Goal: Transaction & Acquisition: Purchase product/service

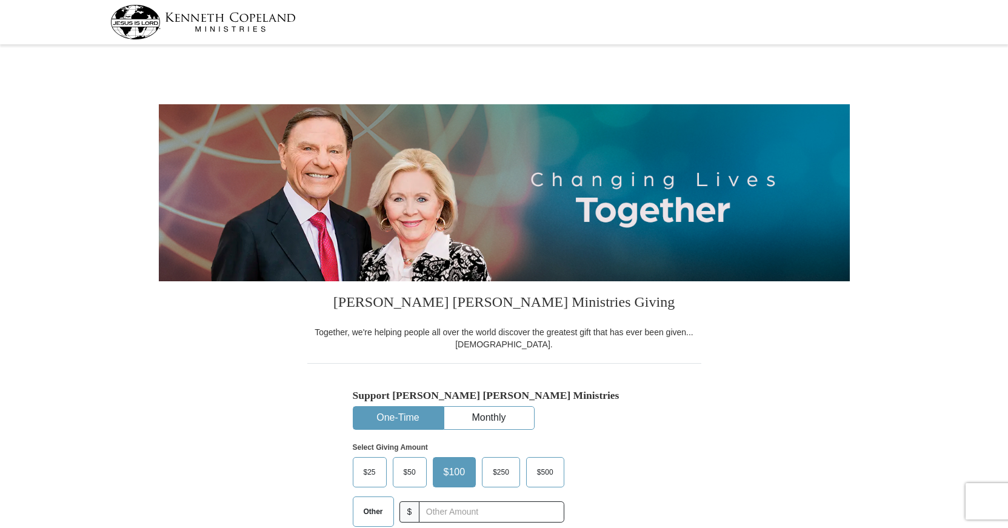
select select "NC"
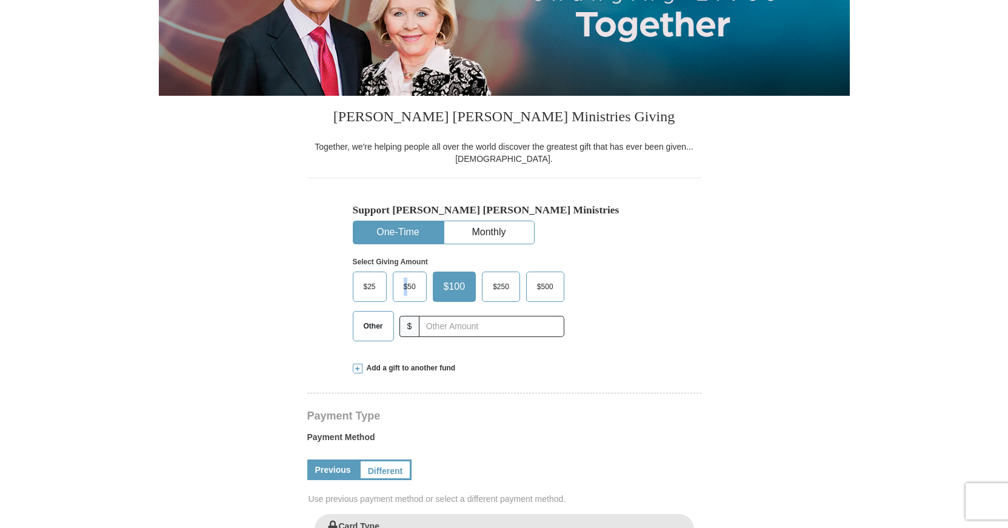
click at [405, 283] on span "$50" at bounding box center [409, 286] width 24 height 18
click at [0, 0] on input "$50" at bounding box center [0, 0] width 0 height 0
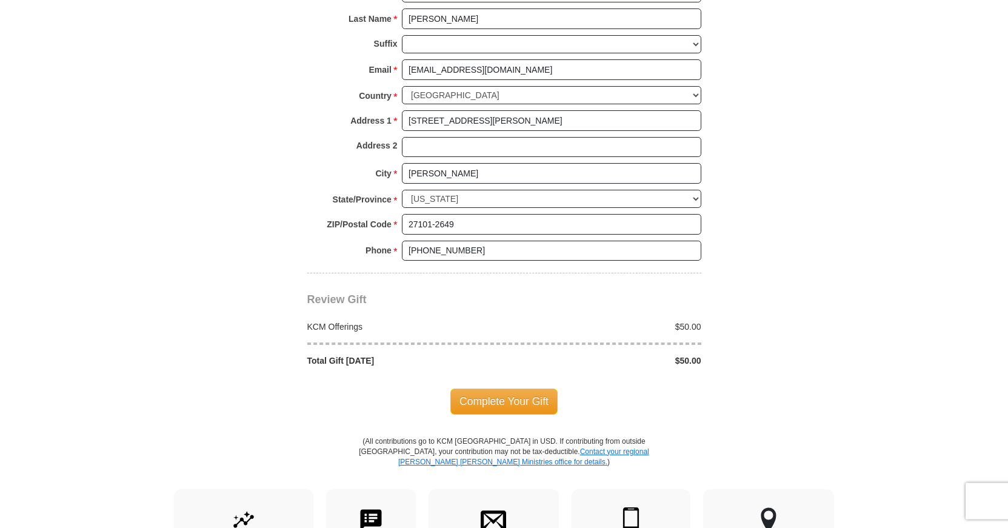
scroll to position [906, 0]
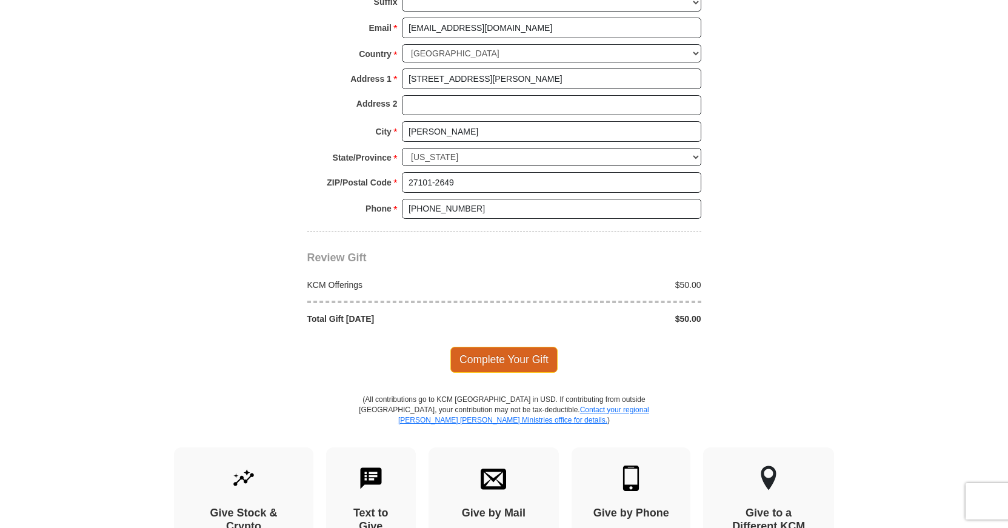
click at [527, 360] on span "Complete Your Gift" at bounding box center [503, 359] width 107 height 25
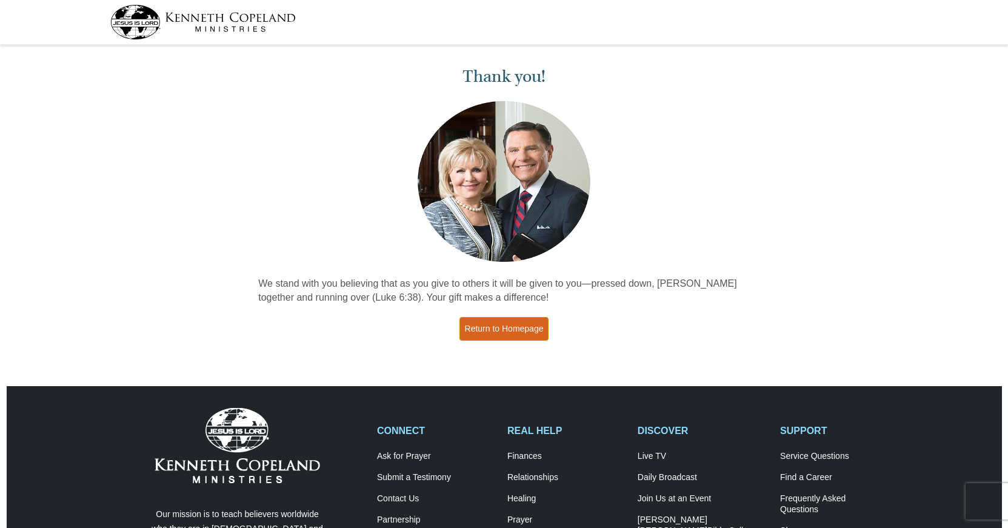
click at [531, 331] on link "Return to Homepage" at bounding box center [504, 329] width 90 height 24
